Goal: Task Accomplishment & Management: Manage account settings

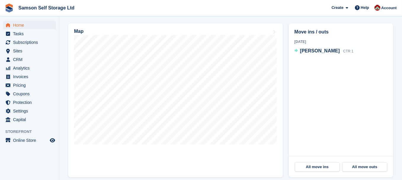
scroll to position [327, 0]
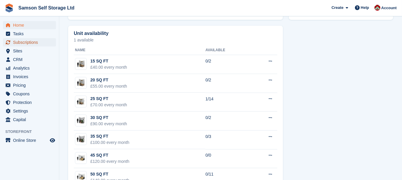
click at [36, 44] on span "Subscriptions" at bounding box center [31, 42] width 36 height 8
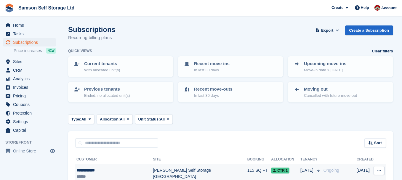
click at [379, 169] on icon at bounding box center [379, 171] width 3 height 4
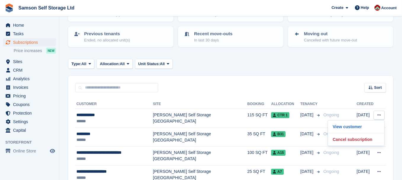
scroll to position [59, 0]
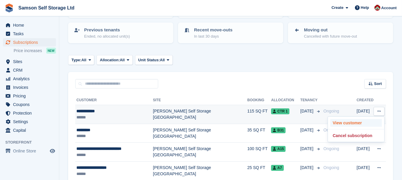
click at [365, 120] on p "View customer" at bounding box center [357, 123] width 52 height 8
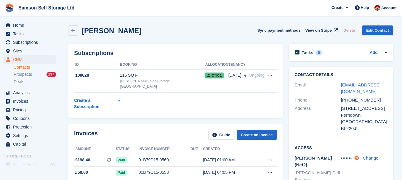
click at [359, 160] on icon at bounding box center [357, 158] width 5 height 4
click at [16, 25] on span "Home" at bounding box center [31, 25] width 36 height 8
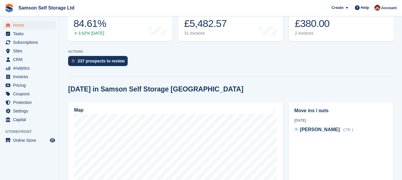
scroll to position [95, 0]
